Goal: Information Seeking & Learning: Learn about a topic

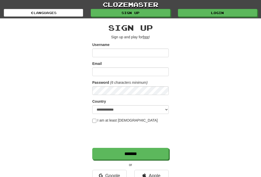
click at [226, 15] on link "Login" at bounding box center [217, 13] width 79 height 8
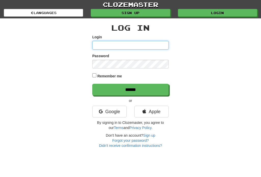
click at [96, 44] on input "Login" at bounding box center [130, 45] width 77 height 9
type input "*******"
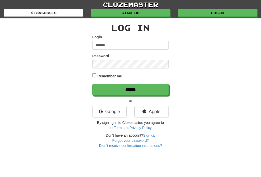
click at [111, 86] on input "******" at bounding box center [130, 90] width 77 height 12
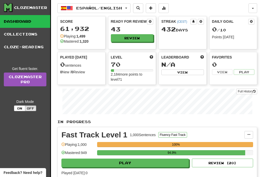
click at [132, 37] on button "Review" at bounding box center [132, 38] width 43 height 8
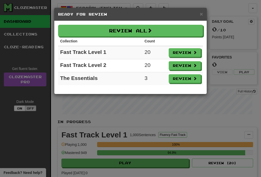
click at [109, 29] on button "Review All" at bounding box center [130, 31] width 145 height 12
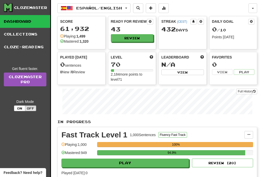
select select "**"
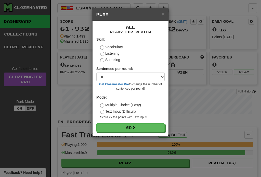
click at [146, 127] on button "Go" at bounding box center [130, 127] width 68 height 9
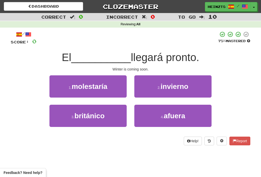
click at [196, 91] on button "2 . invierno" at bounding box center [172, 86] width 77 height 22
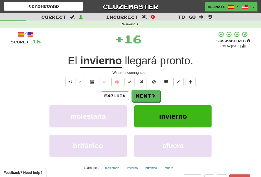
click at [153, 98] on button "Next" at bounding box center [146, 96] width 29 height 12
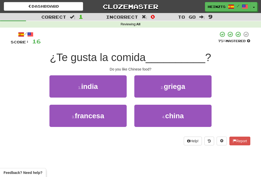
click at [198, 115] on button "4 . china" at bounding box center [172, 116] width 77 height 22
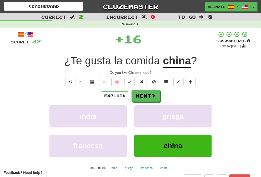
click at [141, 94] on button "Next" at bounding box center [146, 96] width 29 height 12
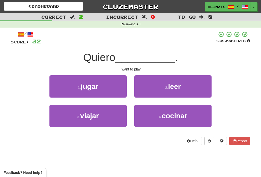
click at [70, 91] on button "1 . jugar" at bounding box center [87, 86] width 77 height 22
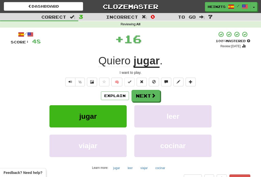
click at [138, 96] on button "Next" at bounding box center [146, 96] width 29 height 12
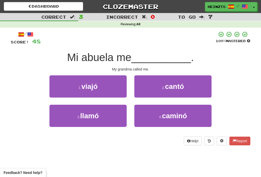
click at [81, 118] on span "llamó" at bounding box center [89, 116] width 19 height 8
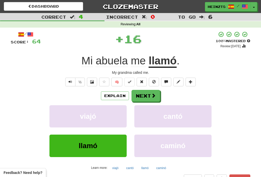
click at [143, 93] on button "Next" at bounding box center [146, 96] width 29 height 12
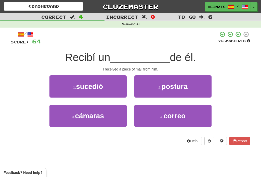
click at [197, 112] on button "4 . correo" at bounding box center [172, 116] width 77 height 22
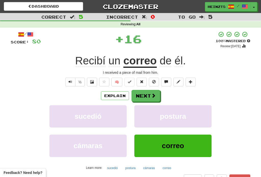
click at [147, 94] on button "Next" at bounding box center [146, 96] width 29 height 12
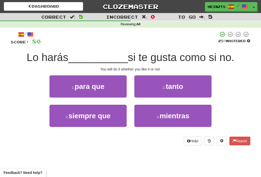
click at [66, 116] on small "3 ." at bounding box center [67, 117] width 3 height 4
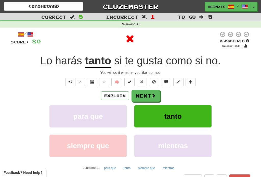
click at [150, 93] on button "Next" at bounding box center [146, 96] width 29 height 12
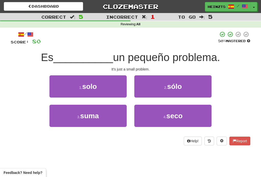
click at [66, 86] on button "1 . solo" at bounding box center [87, 86] width 77 height 22
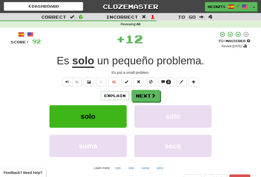
click at [154, 96] on span at bounding box center [153, 95] width 5 height 5
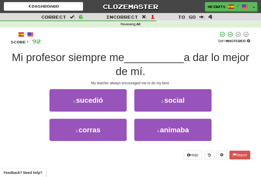
click at [199, 126] on button "4 . animaba" at bounding box center [172, 130] width 77 height 22
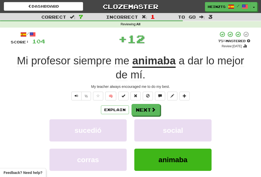
click at [145, 108] on button "Next" at bounding box center [146, 110] width 29 height 12
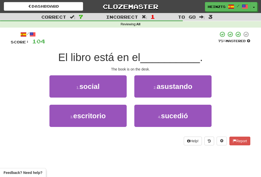
click at [67, 117] on button "3 . escritorio" at bounding box center [87, 116] width 77 height 22
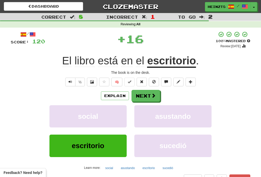
click at [156, 96] on span at bounding box center [153, 95] width 5 height 5
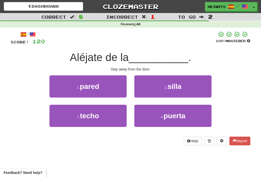
click at [195, 113] on button "4 . puerta" at bounding box center [172, 116] width 77 height 22
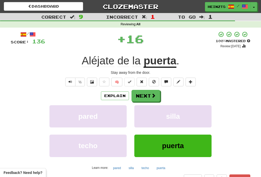
click at [144, 94] on button "Next" at bounding box center [146, 96] width 29 height 12
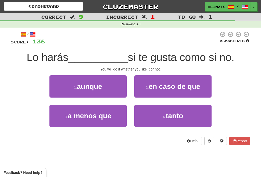
click at [199, 110] on button "4 . tanto" at bounding box center [172, 116] width 77 height 22
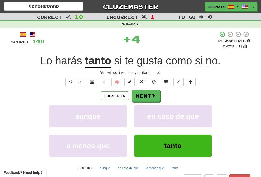
click at [151, 93] on span at bounding box center [153, 95] width 5 height 5
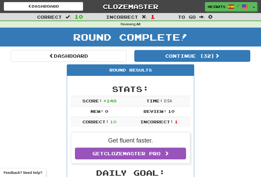
click at [40, 55] on link "Dashboard" at bounding box center [69, 56] width 116 height 12
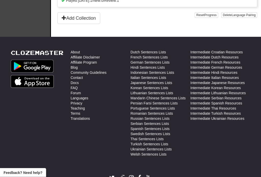
scroll to position [288, 0]
